Goal: Task Accomplishment & Management: Complete application form

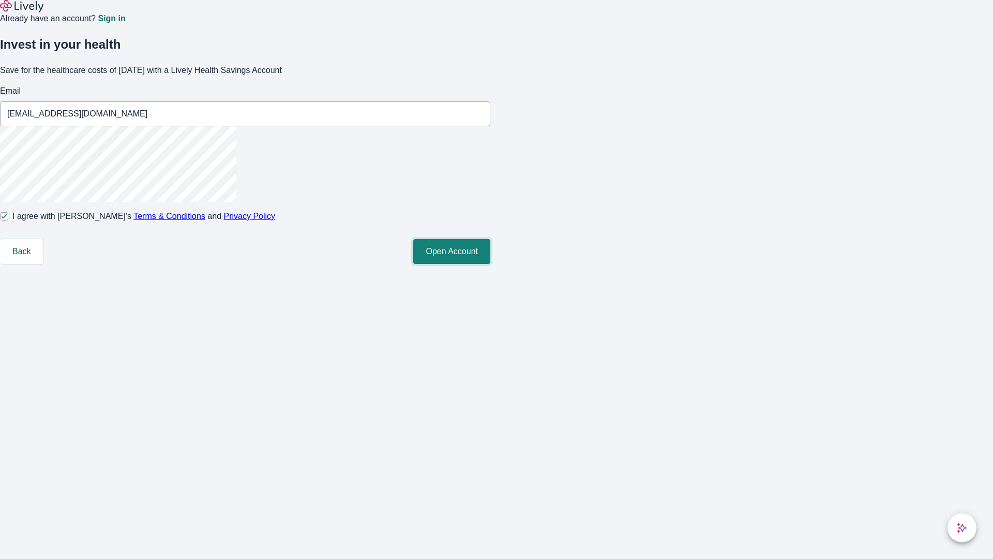
click at [490, 264] on button "Open Account" at bounding box center [451, 251] width 77 height 25
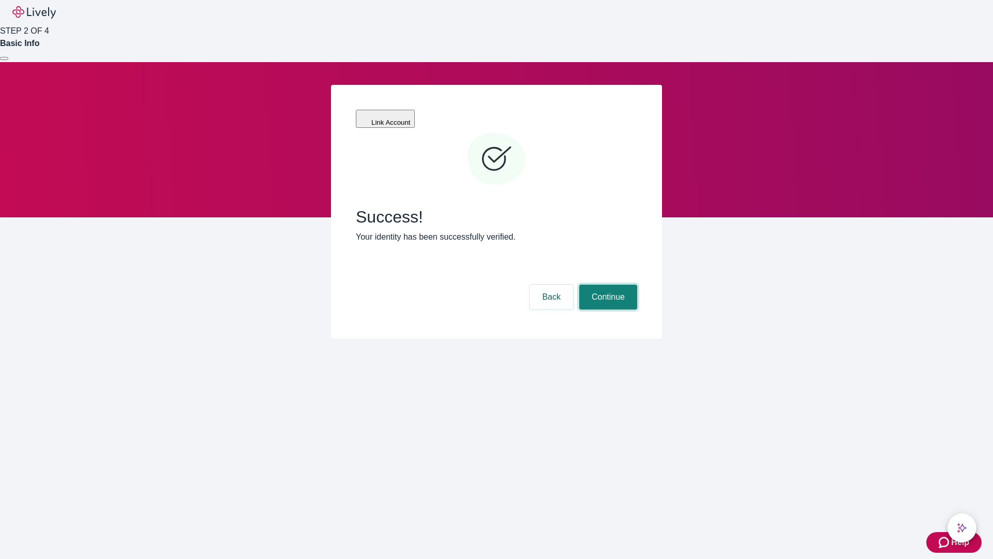
click at [607, 284] on button "Continue" at bounding box center [608, 296] width 58 height 25
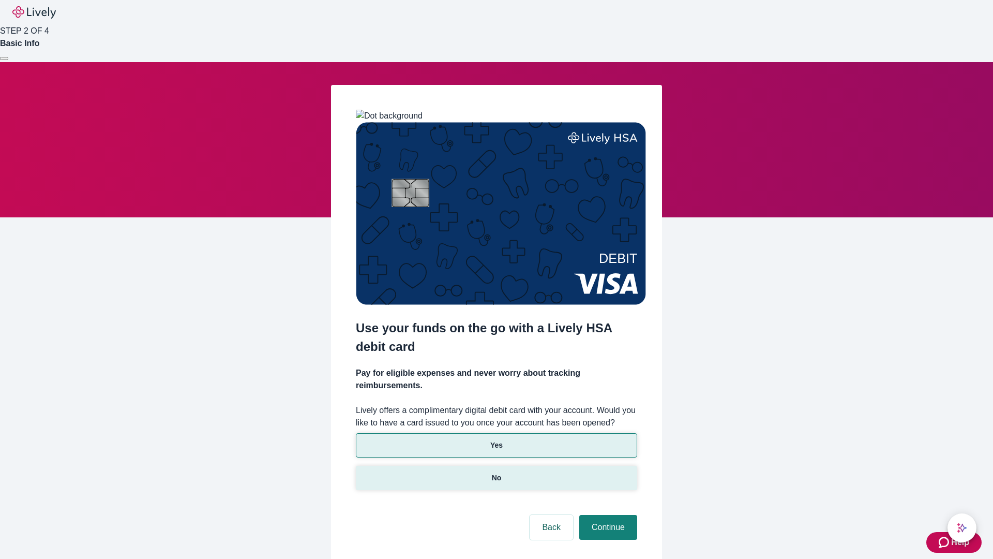
click at [496, 472] on p "No" at bounding box center [497, 477] width 10 height 11
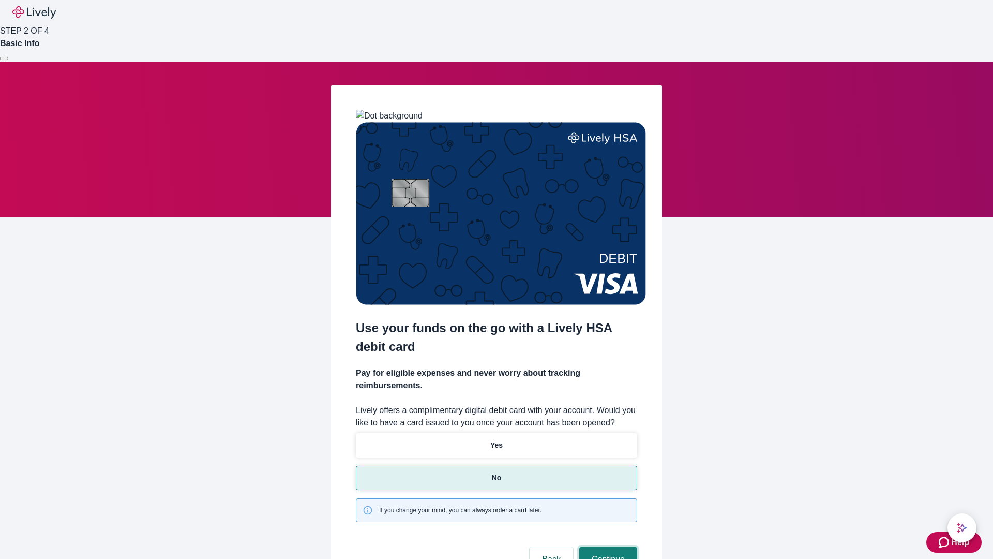
click at [607, 547] on button "Continue" at bounding box center [608, 559] width 58 height 25
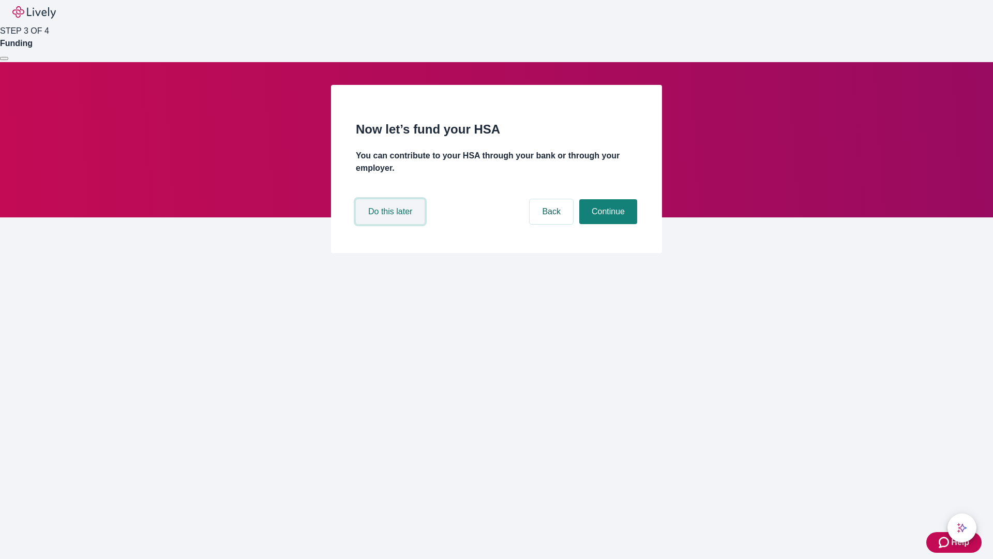
click at [391, 224] on button "Do this later" at bounding box center [390, 211] width 69 height 25
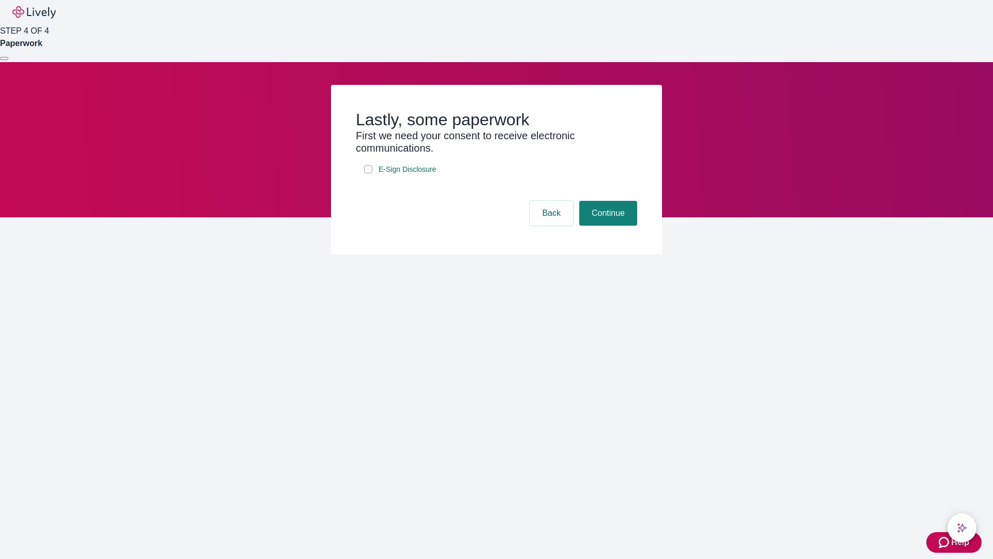
click at [4, 58] on div at bounding box center [4, 58] width 0 height 0
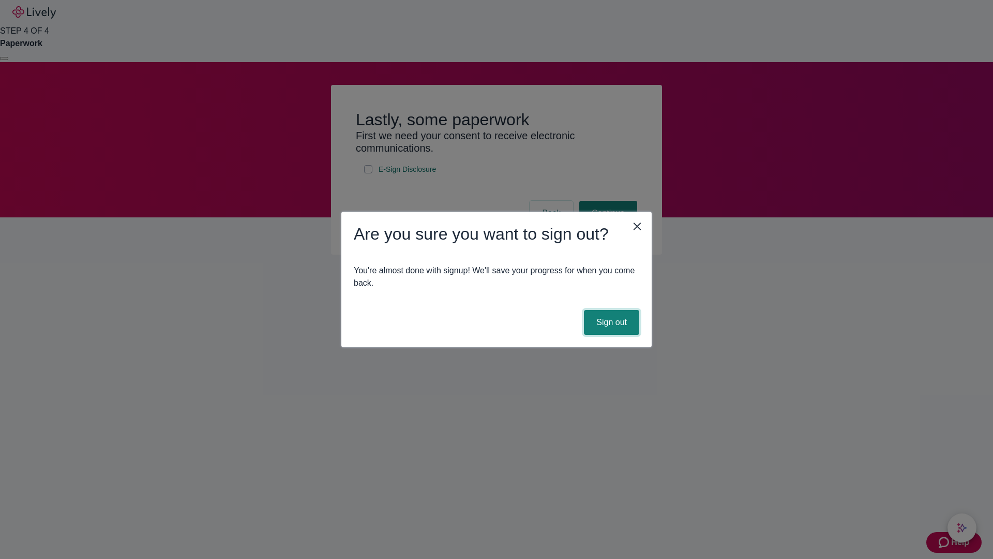
click at [611, 322] on button "Sign out" at bounding box center [611, 322] width 55 height 25
